Goal: Task Accomplishment & Management: Use online tool/utility

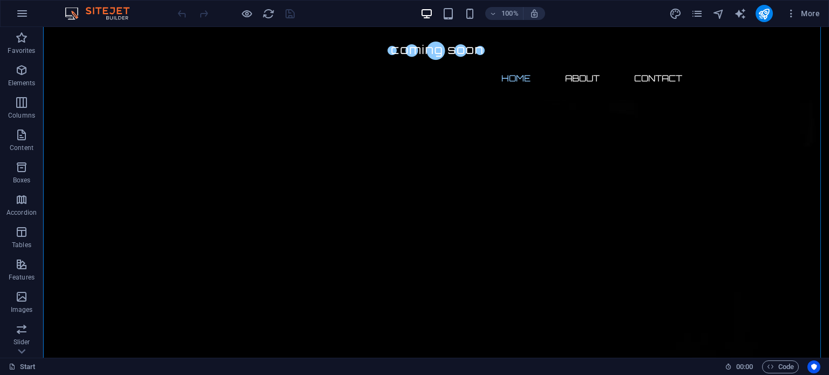
scroll to position [108, 0]
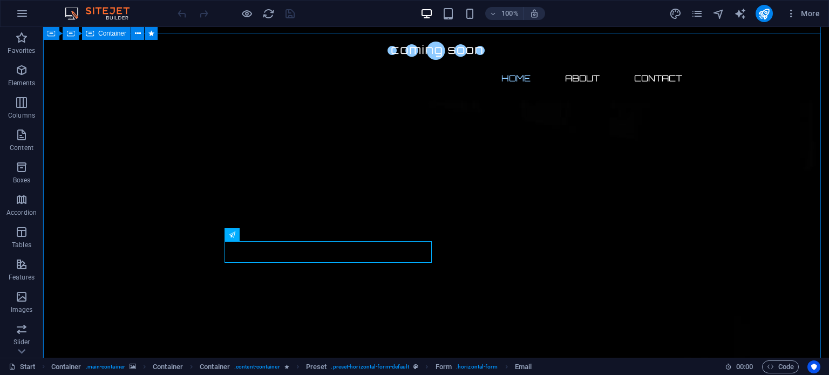
scroll to position [0, 0]
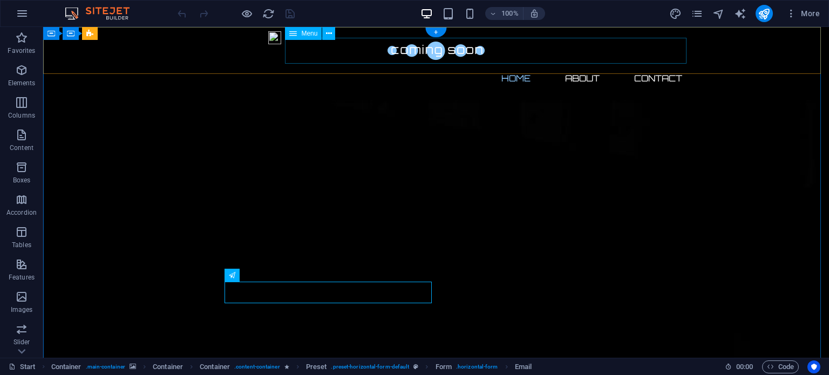
click at [659, 65] on nav "Home About Contact" at bounding box center [435, 78] width 509 height 26
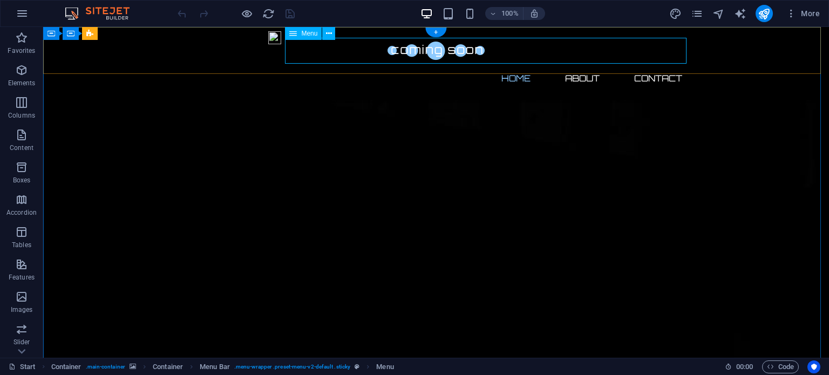
click at [664, 65] on nav "Home About Contact" at bounding box center [435, 78] width 509 height 26
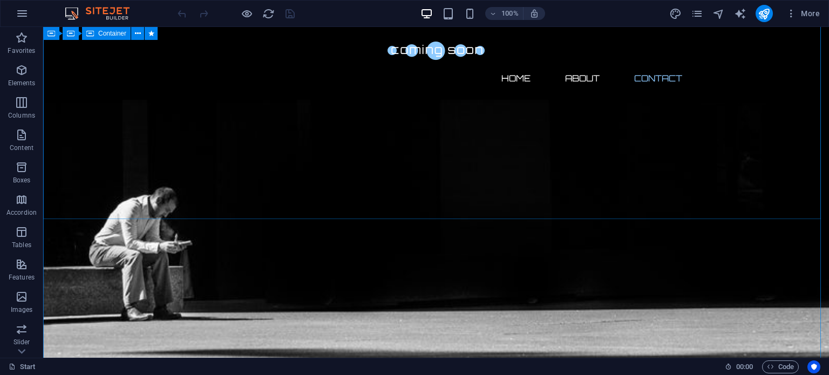
scroll to position [701, 0]
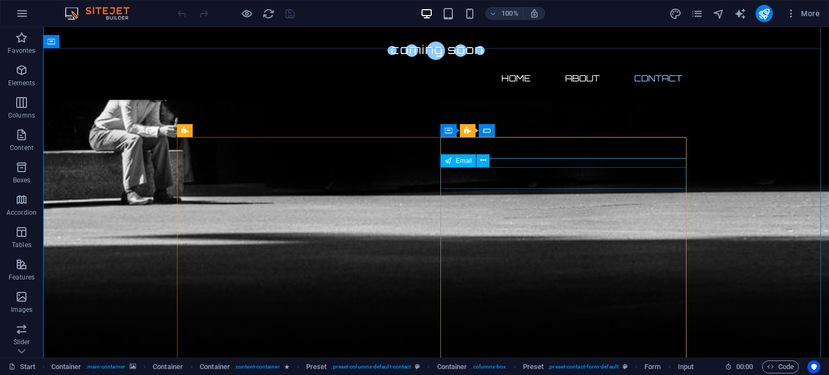
scroll to position [825, 0]
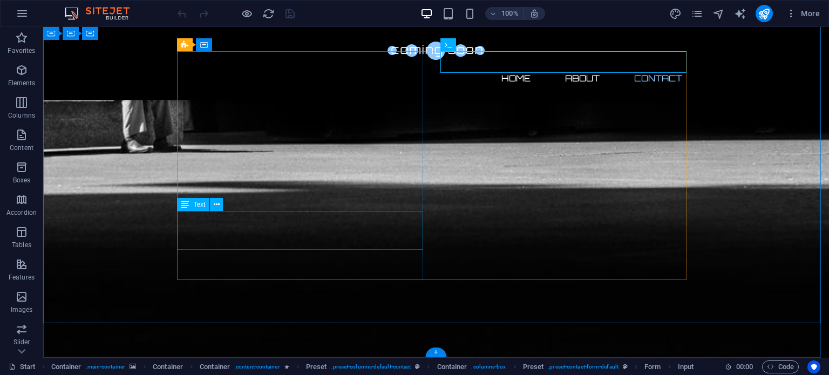
drag, startPoint x: 398, startPoint y: 243, endPoint x: 405, endPoint y: 244, distance: 6.7
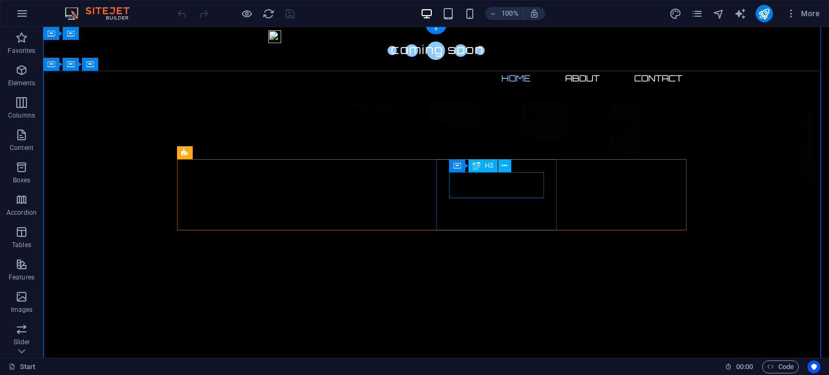
scroll to position [0, 0]
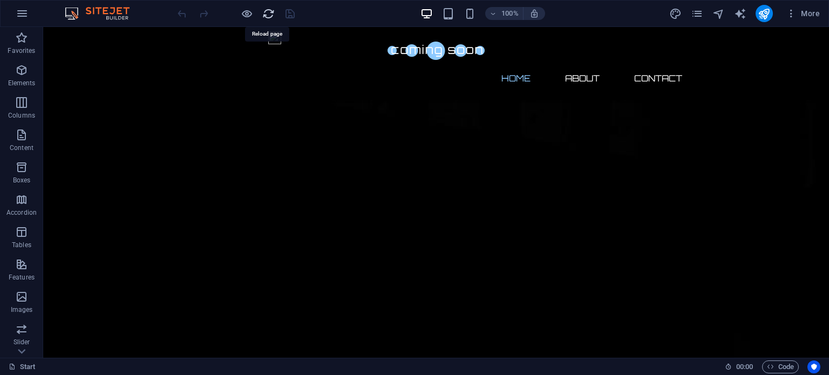
click at [266, 17] on icon "reload" at bounding box center [268, 14] width 12 height 12
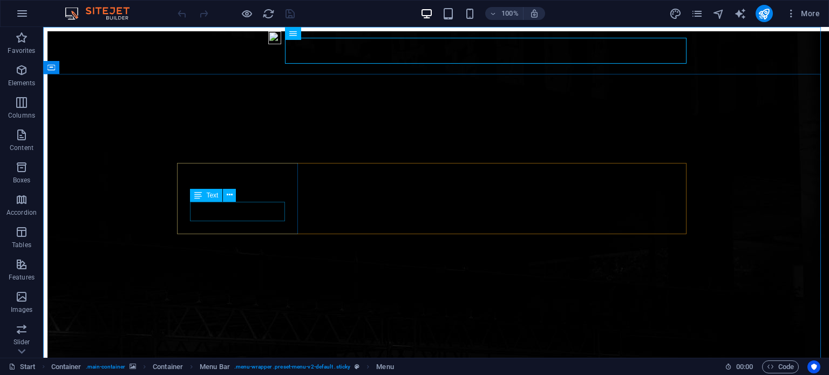
click at [210, 196] on span "Text" at bounding box center [212, 195] width 12 height 6
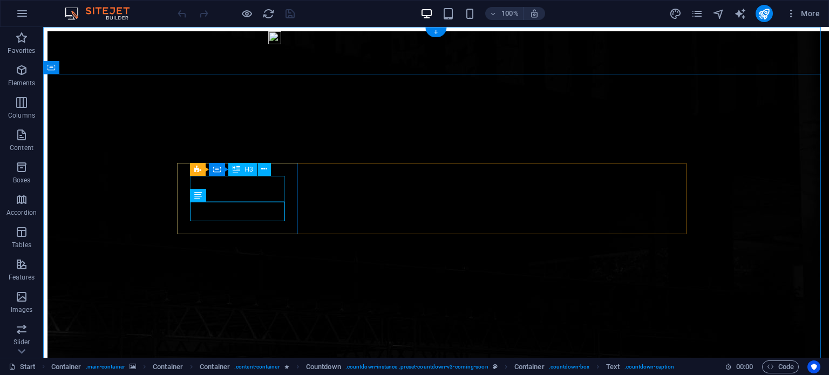
click at [263, 168] on icon at bounding box center [264, 169] width 6 height 11
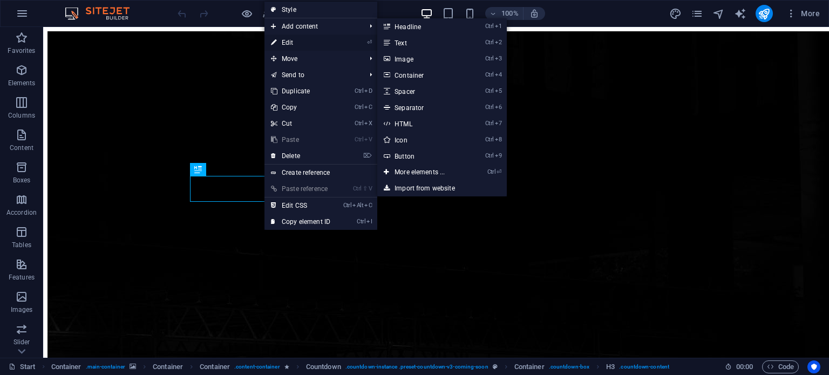
click at [284, 40] on link "⏎ Edit" at bounding box center [300, 43] width 72 height 16
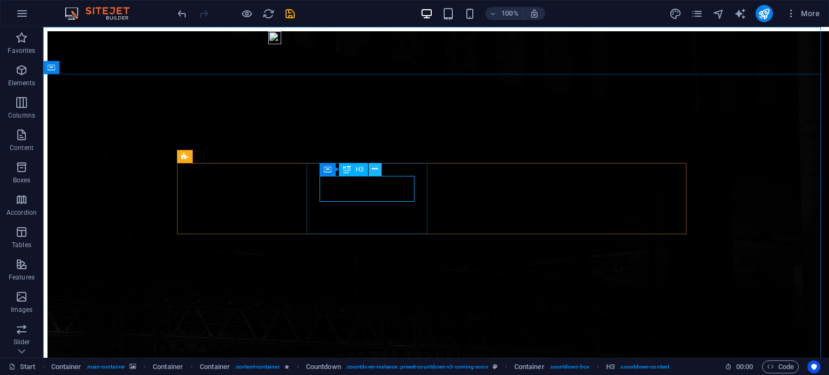
click at [374, 167] on icon at bounding box center [375, 169] width 6 height 11
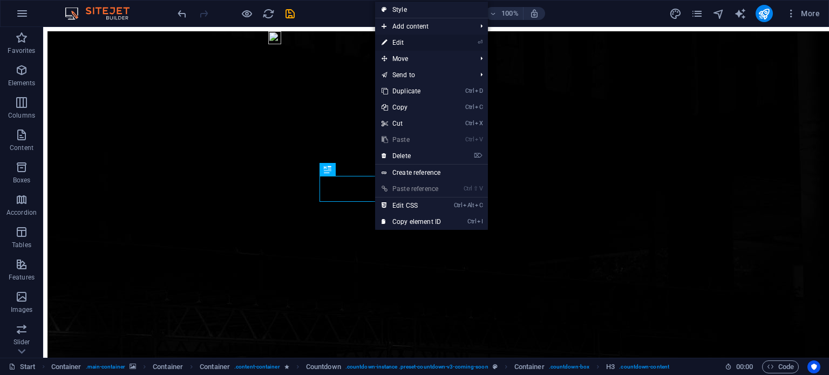
click at [397, 43] on link "⏎ Edit" at bounding box center [411, 43] width 72 height 16
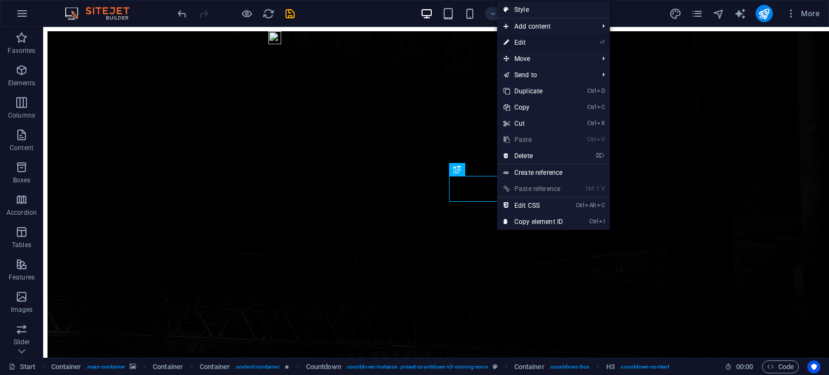
click at [533, 45] on link "⏎ Edit" at bounding box center [533, 43] width 72 height 16
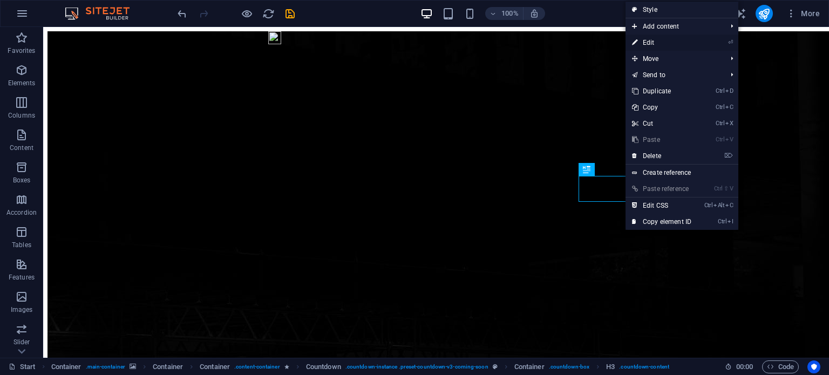
click at [650, 43] on link "⏎ Edit" at bounding box center [661, 43] width 72 height 16
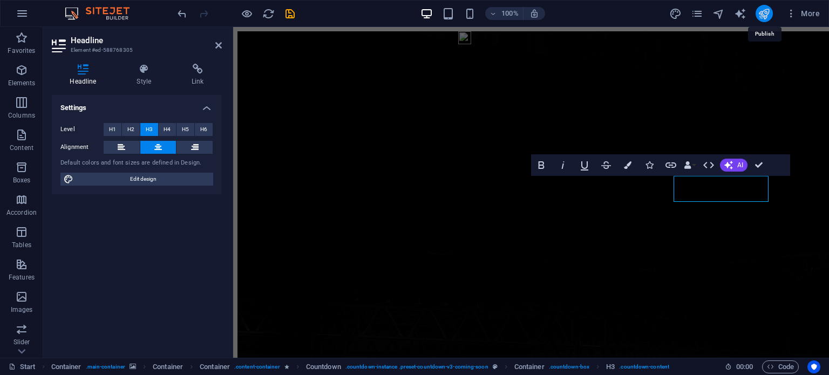
click at [761, 15] on icon "publish" at bounding box center [764, 14] width 12 height 12
checkbox input "false"
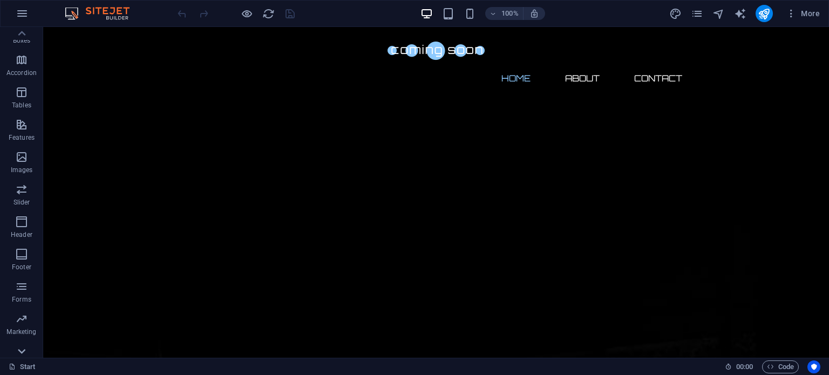
scroll to position [154, 0]
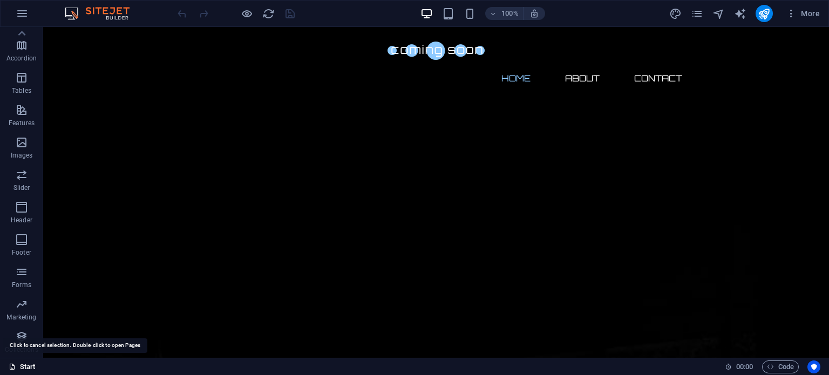
click at [25, 366] on link "Start" at bounding box center [22, 366] width 27 height 13
click at [26, 369] on link "Start" at bounding box center [22, 366] width 27 height 13
click at [26, 367] on link "Start" at bounding box center [22, 366] width 27 height 13
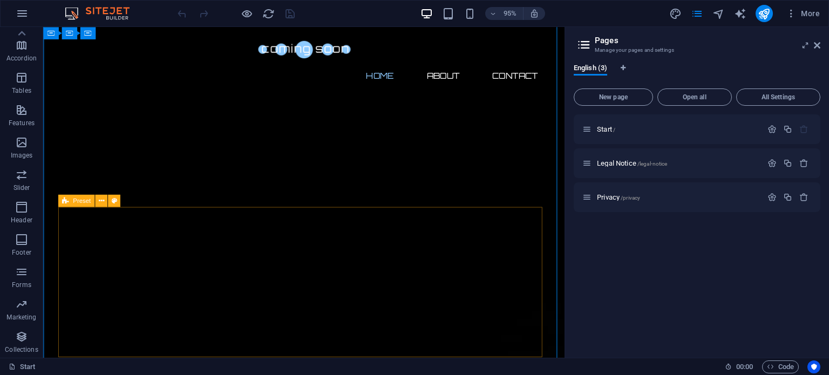
scroll to position [0, 0]
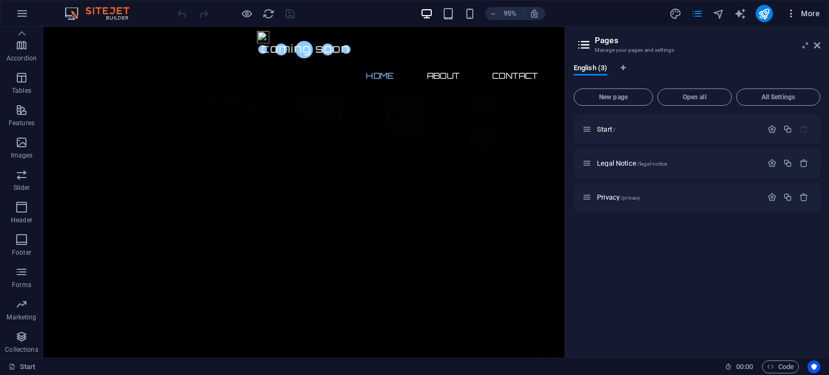
click at [807, 16] on span "More" at bounding box center [803, 13] width 34 height 11
